Goal: Task Accomplishment & Management: Manage account settings

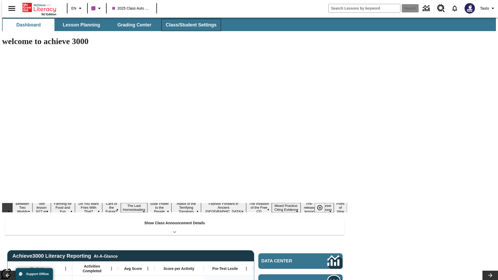
click at [188, 25] on span "Class/Student Settings" at bounding box center [191, 25] width 51 height 6
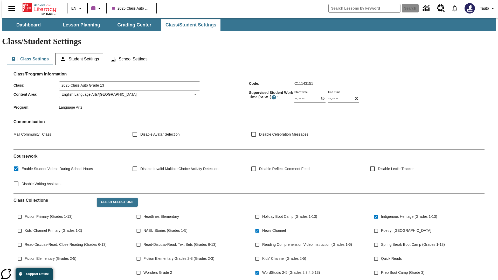
click at [78, 53] on button "Student Settings" at bounding box center [79, 59] width 47 height 12
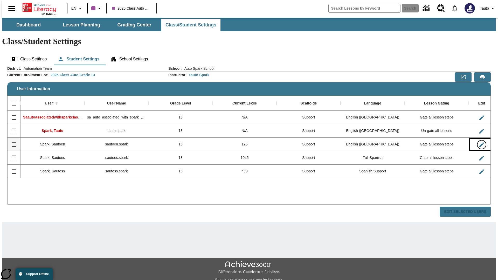
click at [479, 142] on icon "Edit User" at bounding box center [481, 144] width 5 height 5
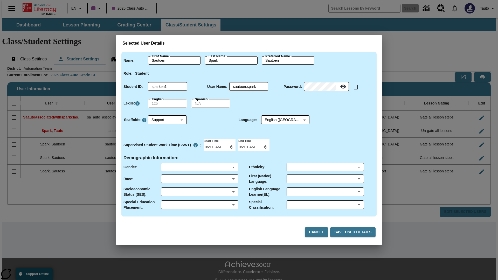
click at [199, 167] on body "Skip to main content NJ Edition EN 2025 Class Auto Grade 13 Search 0 Tauto Dash…" at bounding box center [249, 155] width 494 height 274
click at [199, 179] on body "Skip to main content NJ Edition EN 2025 Class Auto Grade 13 Search 0 Tauto Dash…" at bounding box center [249, 155] width 494 height 274
click at [199, 192] on body "Skip to main content NJ Edition EN 2025 Class Auto Grade 13 Search 0 Tauto Dash…" at bounding box center [249, 155] width 494 height 274
click at [199, 205] on body "Skip to main content NJ Edition EN 2025 Class Auto Grade 13 Search 0 Tauto Dash…" at bounding box center [249, 155] width 494 height 274
click at [325, 167] on body "Skip to main content NJ Edition EN 2025 Class Auto Grade 13 Search 0 Tauto Dash…" at bounding box center [249, 155] width 494 height 274
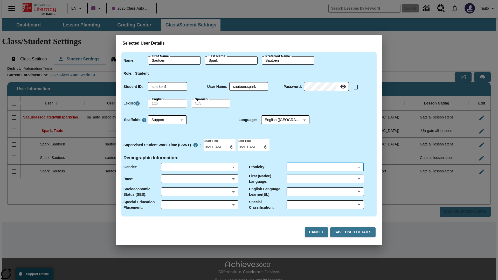
click at [325, 179] on body "Skip to main content NJ Edition EN 2025 Class Auto Grade 13 Search 0 Tauto Dash…" at bounding box center [249, 155] width 494 height 274
click at [325, 192] on body "Skip to main content NJ Edition EN 2025 Class Auto Grade 13 Search 0 Tauto Dash…" at bounding box center [249, 155] width 494 height 274
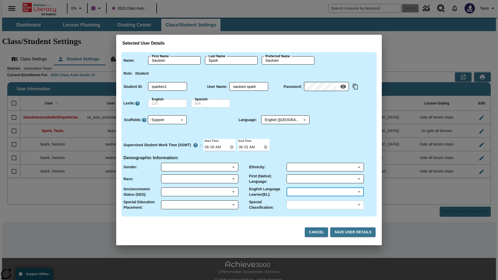
click at [325, 205] on body "Skip to main content NJ Edition EN 2025 Class Auto Grade 13 Search 0 Tauto Dash…" at bounding box center [249, 155] width 494 height 274
